Goal: Transaction & Acquisition: Purchase product/service

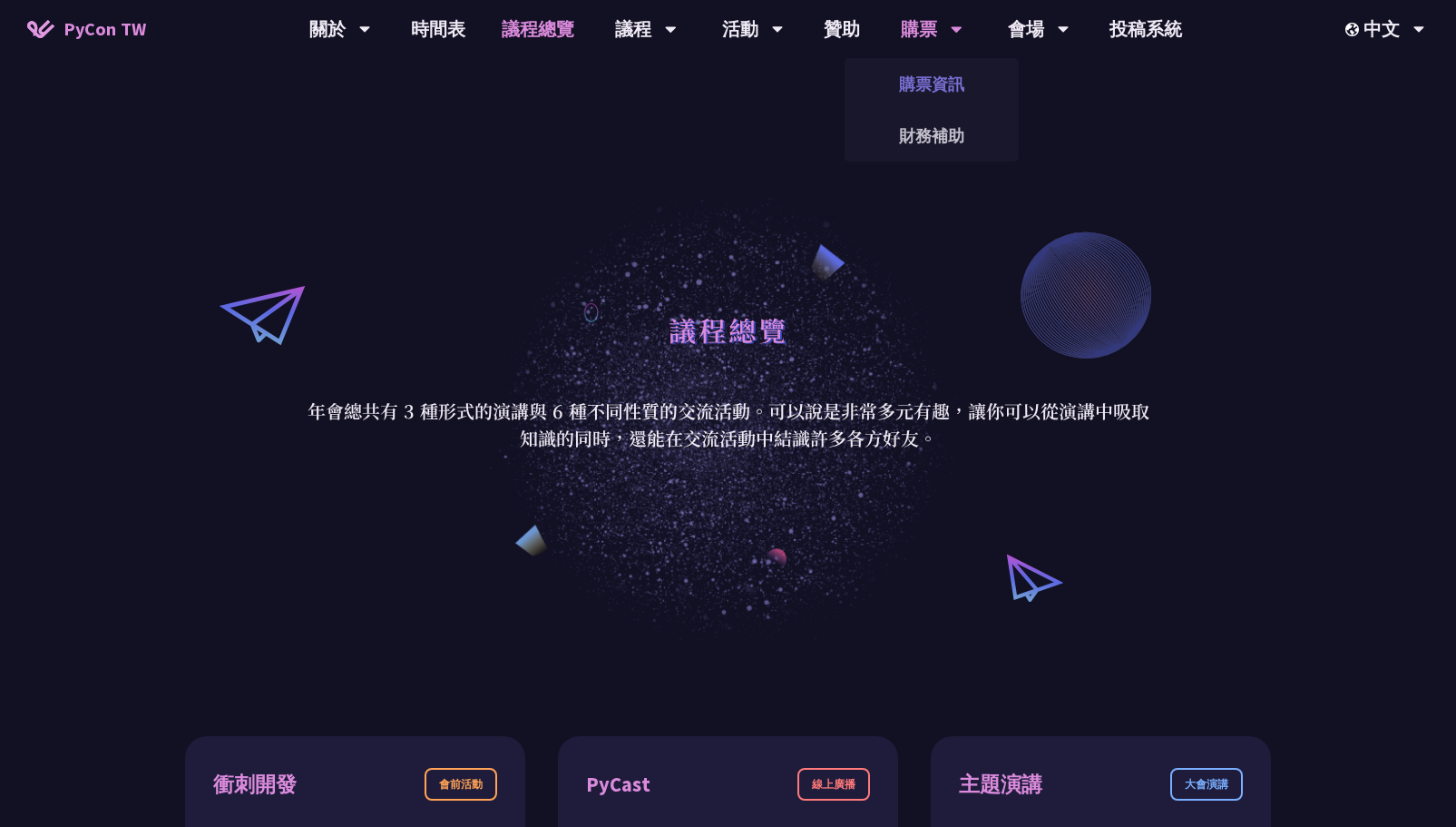
click at [931, 78] on link "購票資訊" at bounding box center [931, 84] width 174 height 43
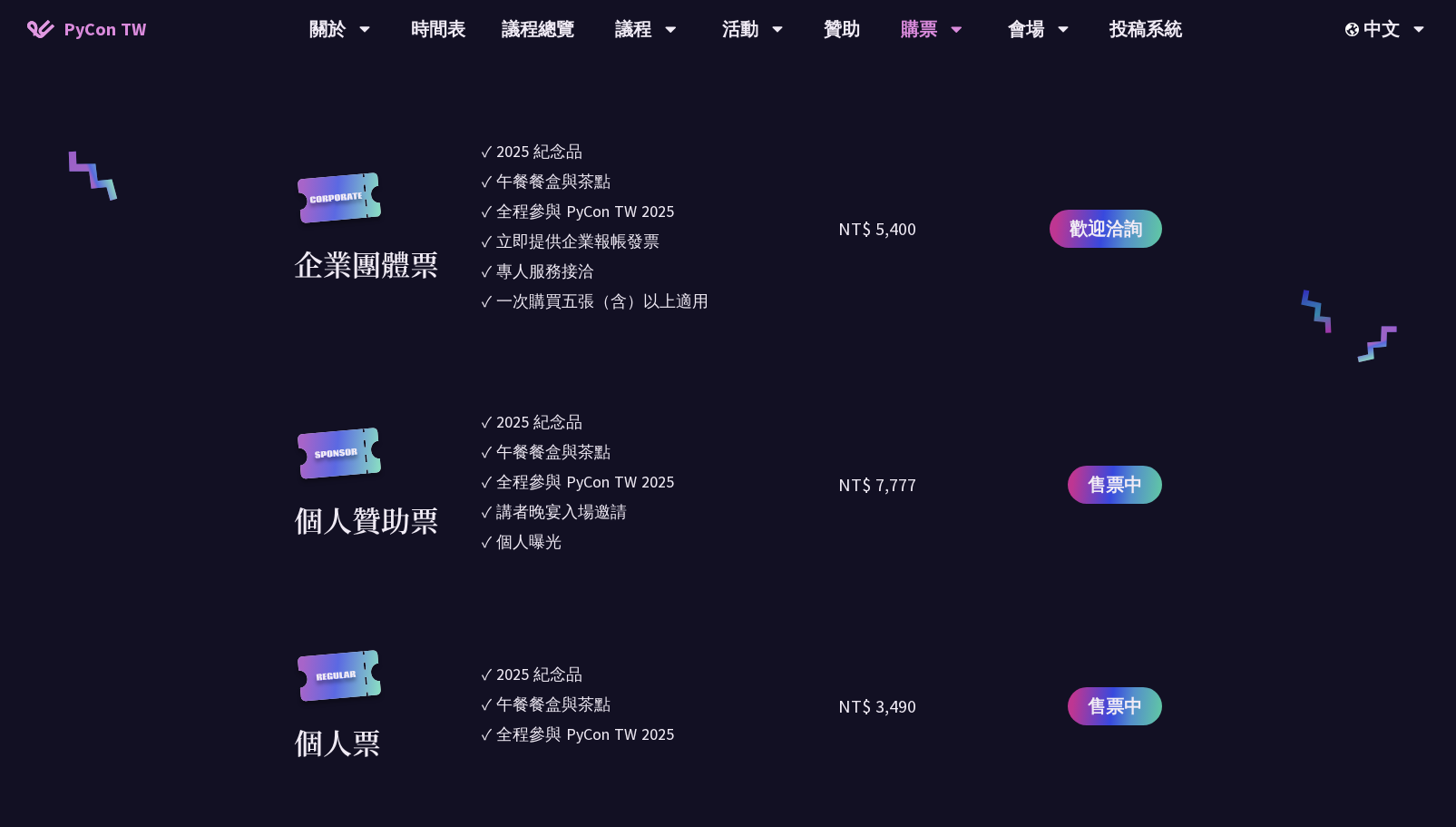
scroll to position [1452, 0]
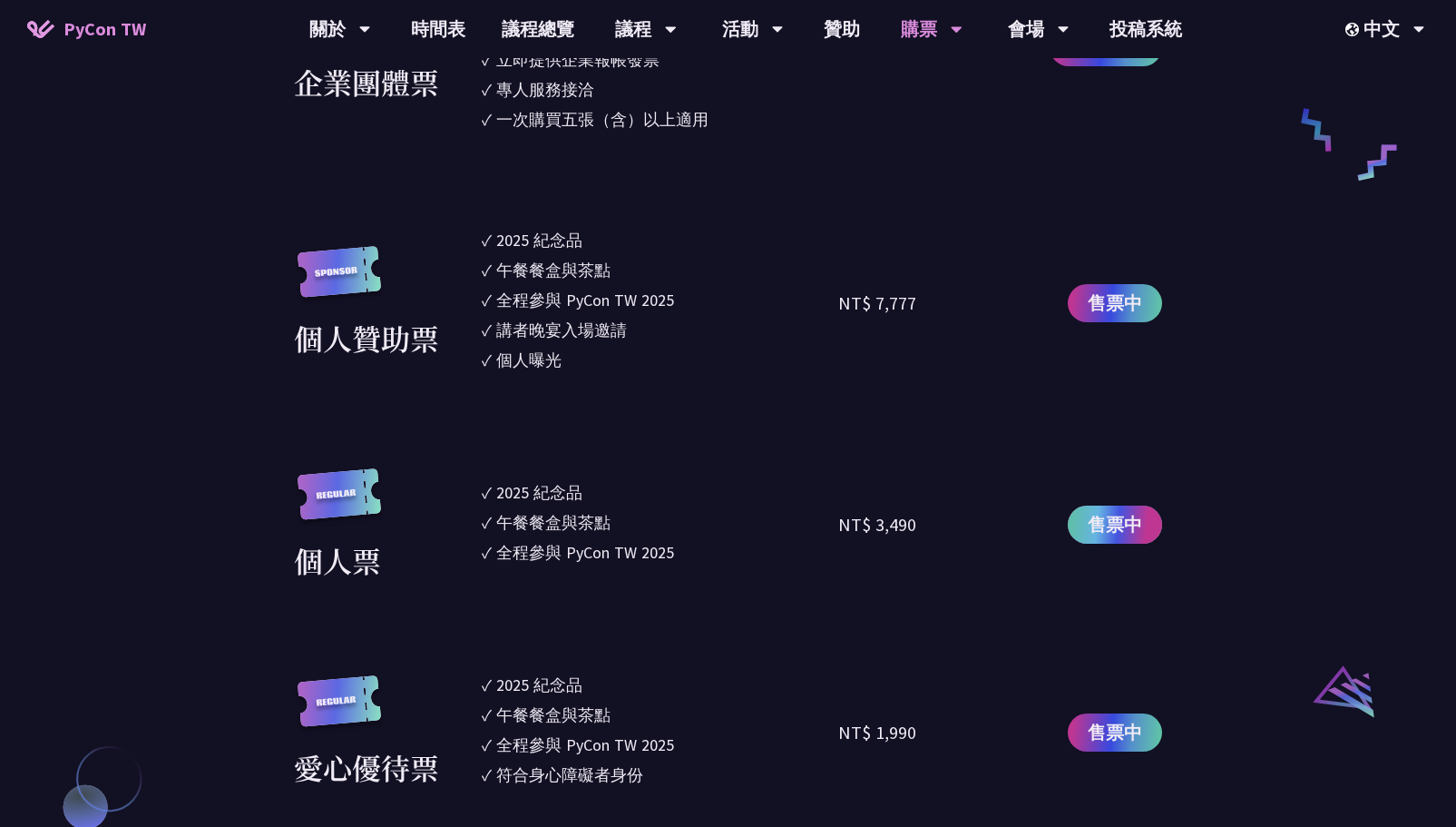
click at [1117, 533] on span "售票中" at bounding box center [1114, 524] width 54 height 27
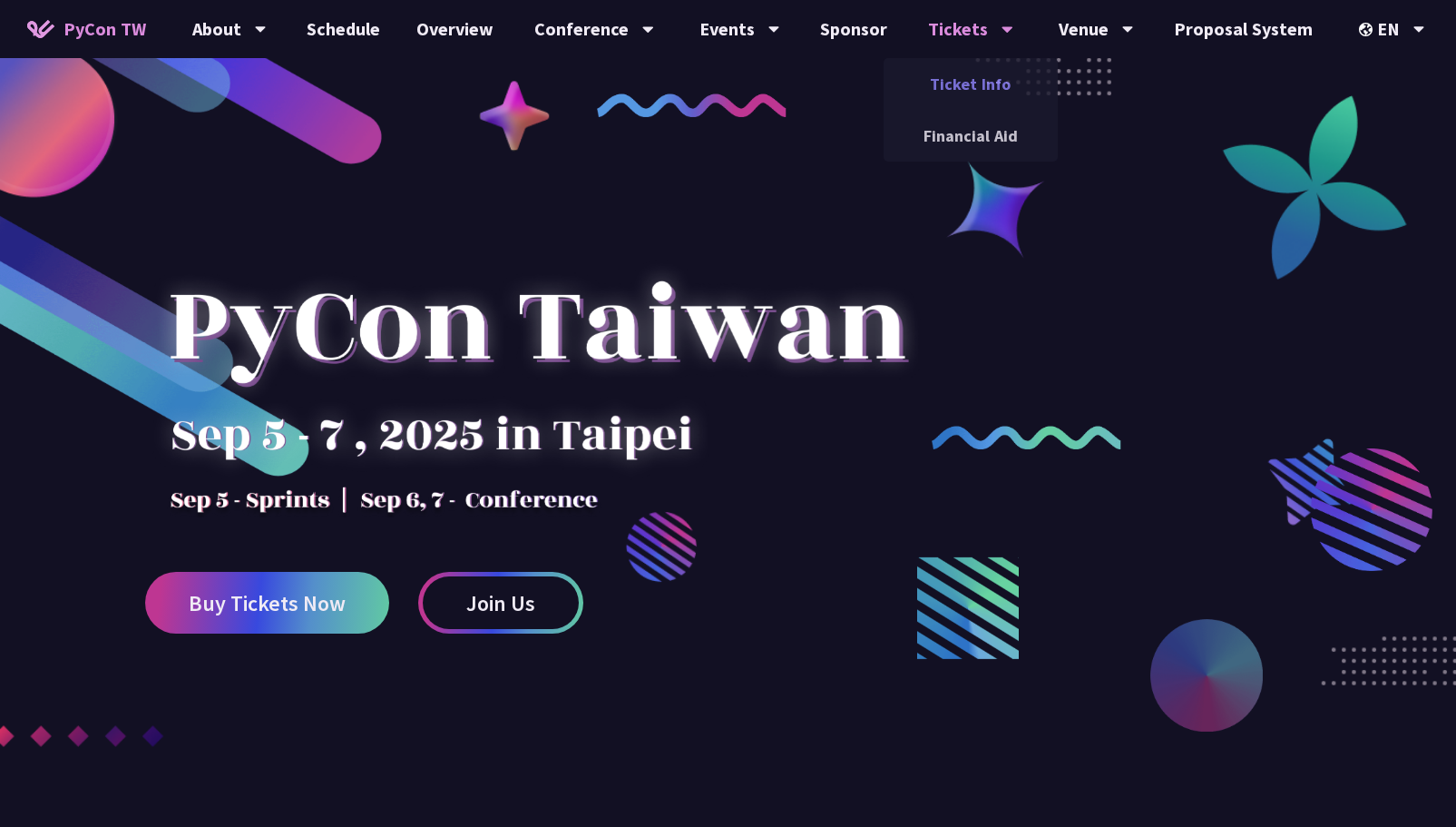
click at [979, 80] on link "Ticket Info" at bounding box center [970, 84] width 174 height 43
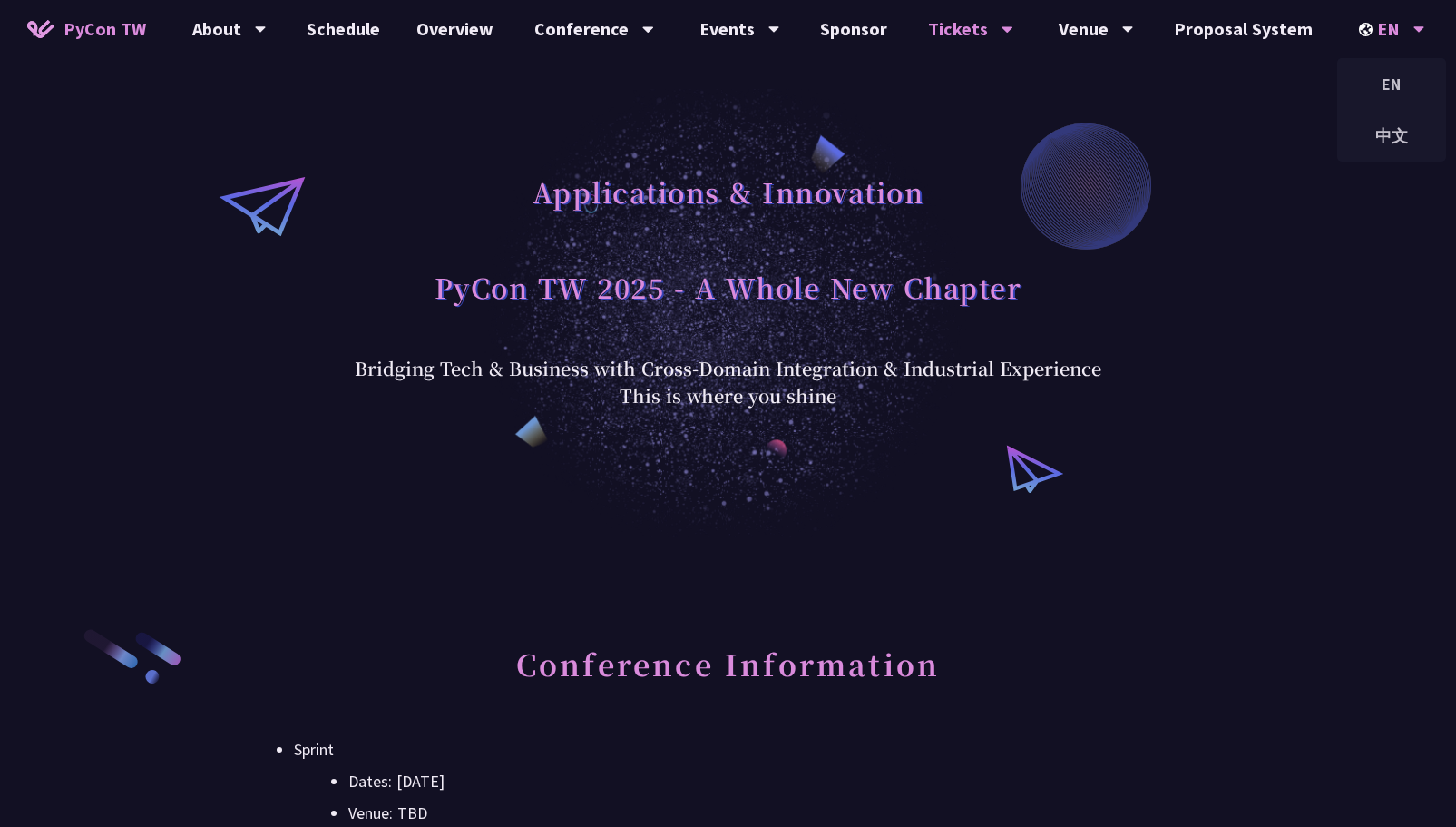
click at [1382, 22] on div "EN" at bounding box center [1392, 29] width 66 height 58
drag, startPoint x: 1382, startPoint y: 22, endPoint x: 1381, endPoint y: 133, distance: 111.0
click at [1381, 58] on div "EN EN 中文" at bounding box center [1392, 29] width 66 height 58
click at [1384, 122] on div "中文" at bounding box center [1391, 135] width 109 height 43
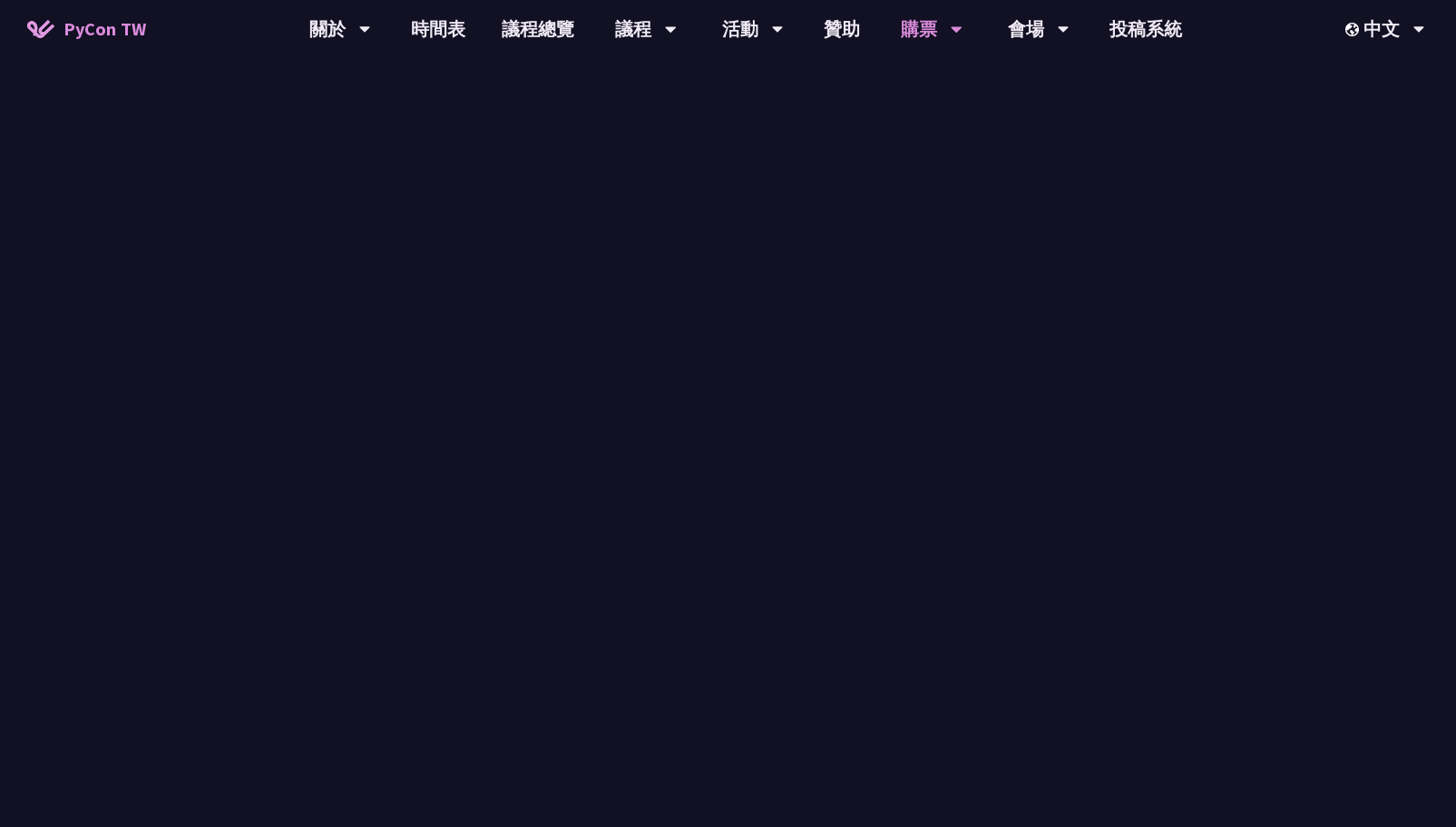
click at [1386, 270] on div "聚焦應用，跨域共創 PyCon TW 2025 開啟新篇章 跨域整合 + 產業實戰經驗，打造技術與商業的橋樑。 在這裡你能找到屬於你的價值。" at bounding box center [728, 268] width 1456 height 536
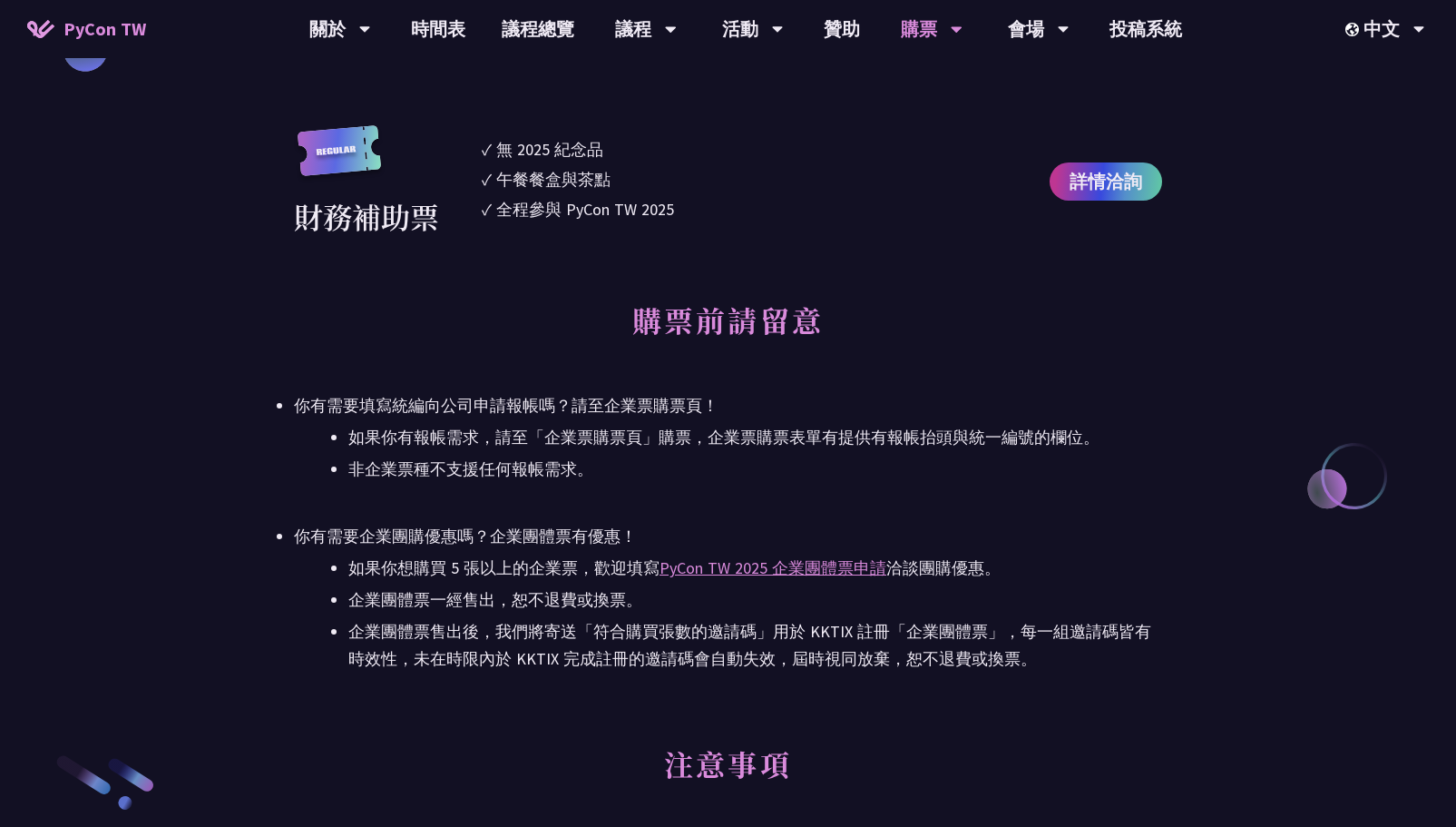
scroll to position [2450, 0]
